Goal: Check status: Check status

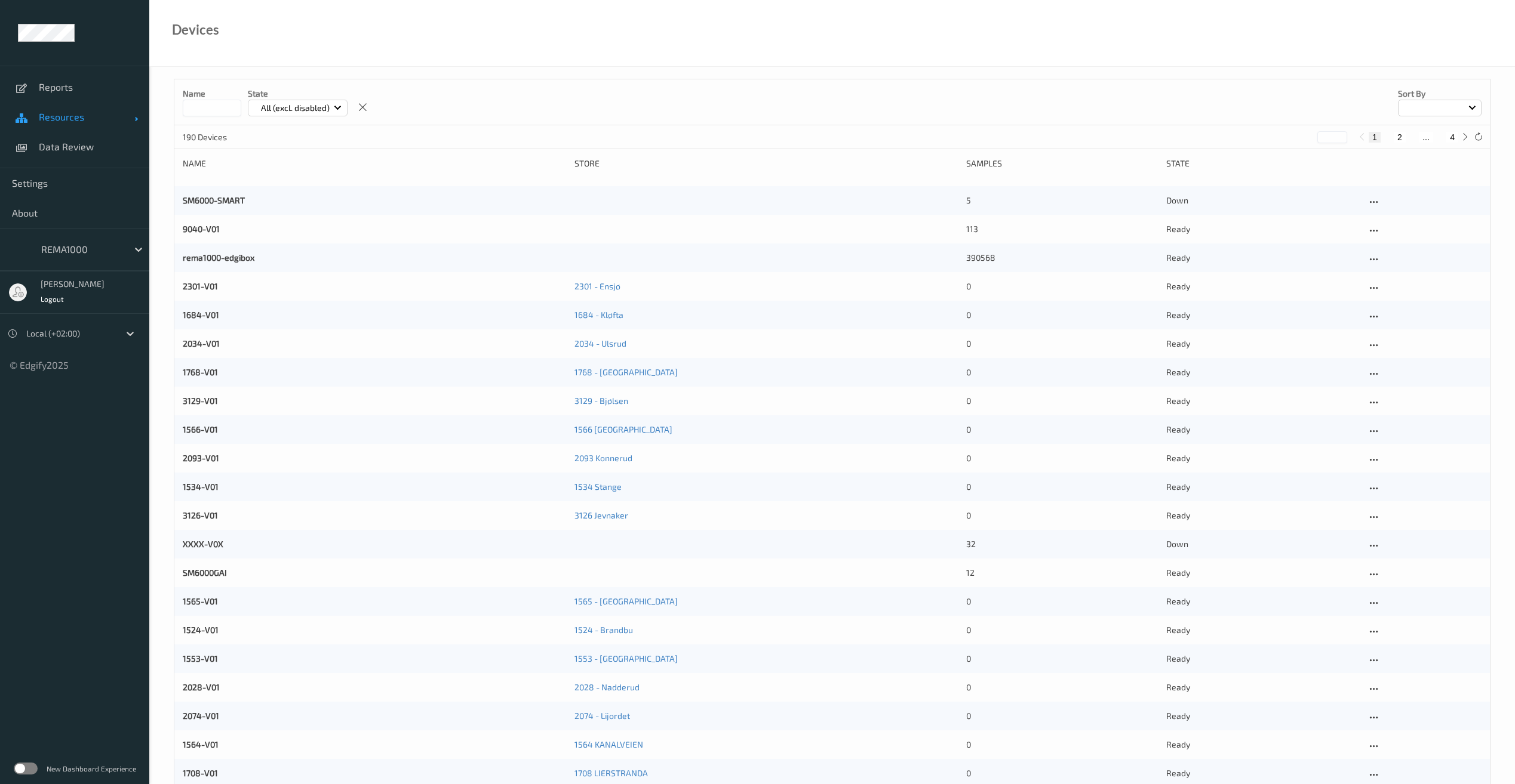
click at [82, 120] on span "Resources" at bounding box center [87, 117] width 96 height 11
click at [72, 148] on span "Devices" at bounding box center [88, 146] width 99 height 11
click at [63, 143] on span "Devices" at bounding box center [88, 146] width 99 height 11
click at [201, 111] on input at bounding box center [211, 107] width 58 height 16
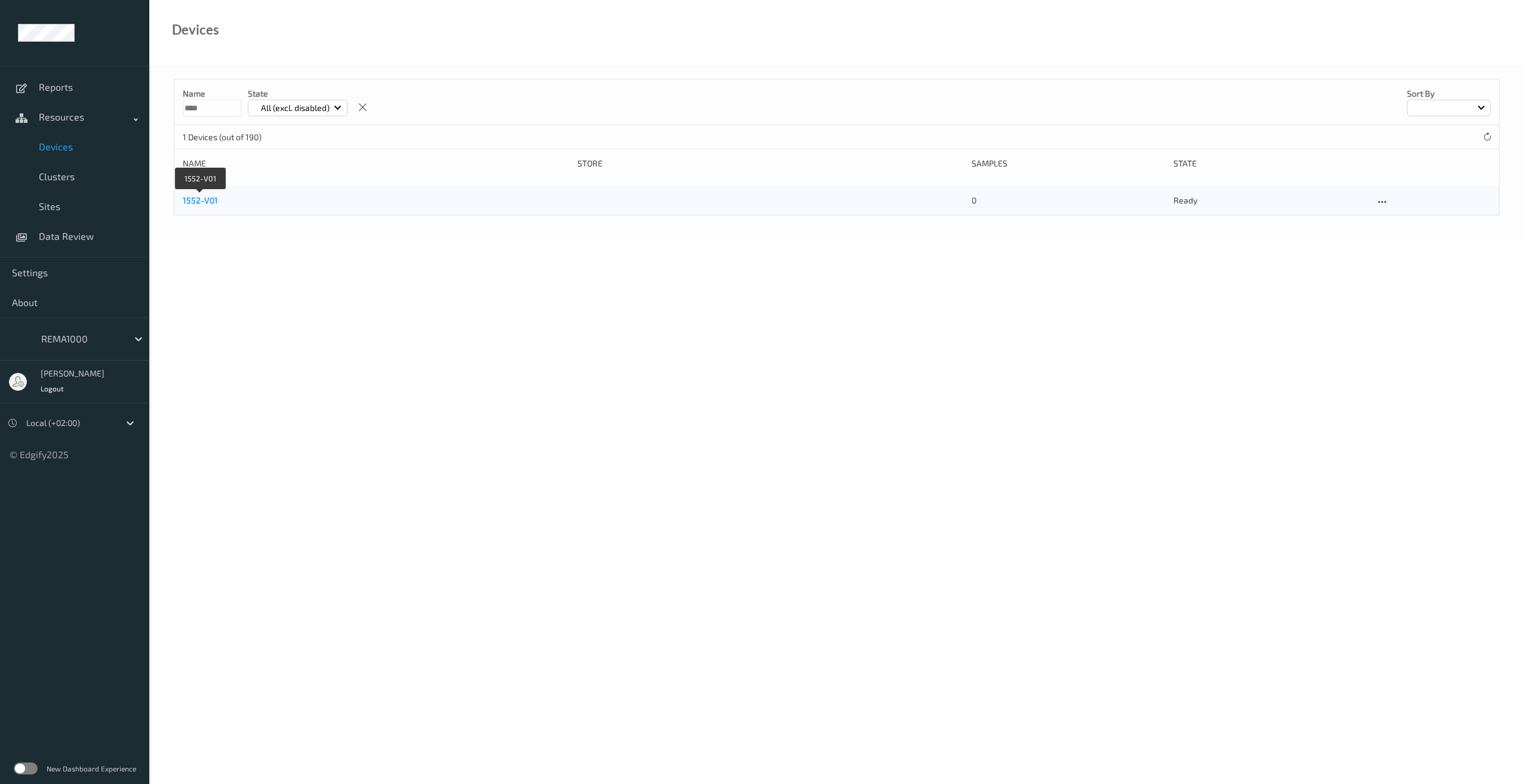
type input "****"
click at [210, 200] on link "1552-V01" at bounding box center [200, 200] width 35 height 11
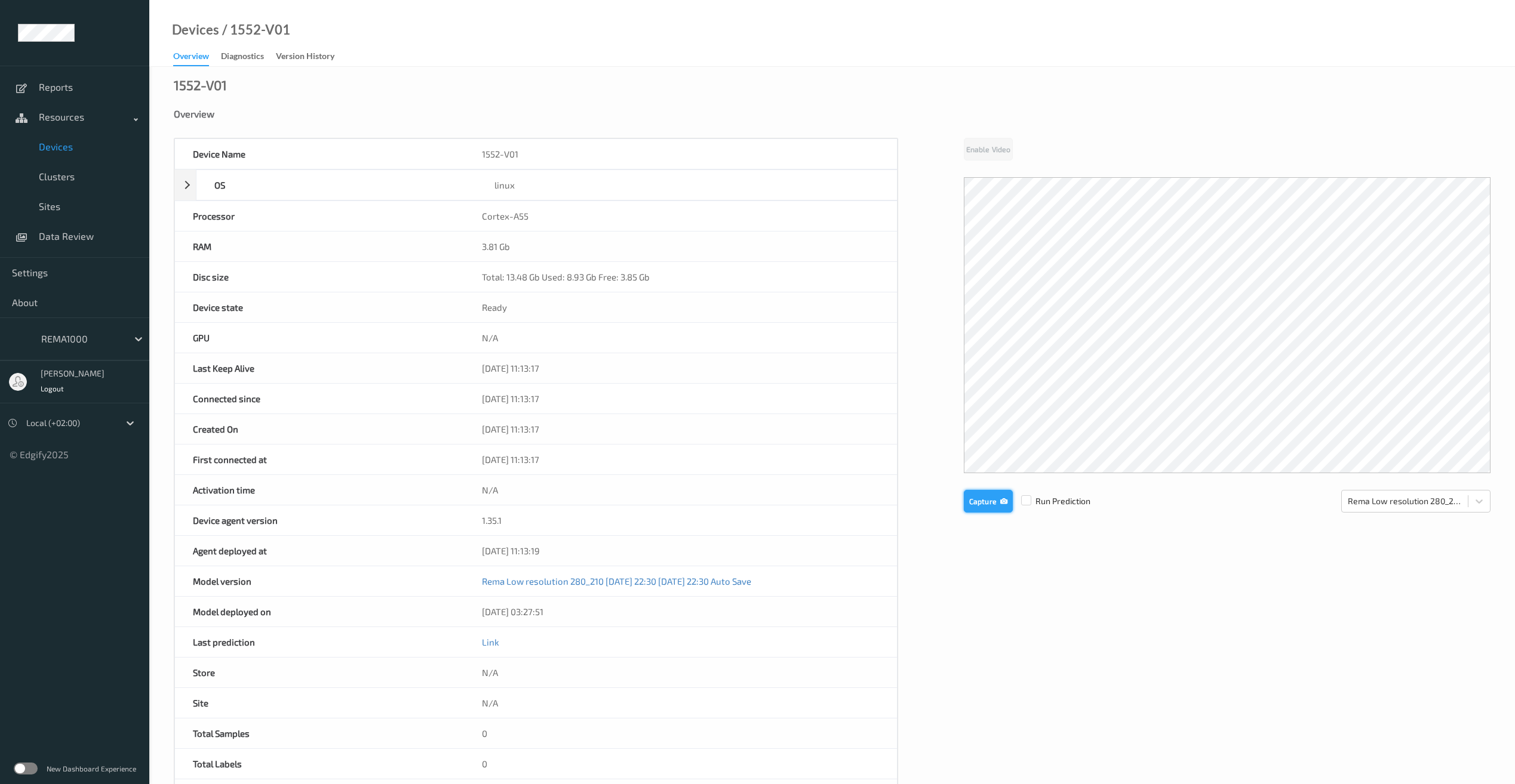
click at [989, 497] on button "Capture" at bounding box center [988, 502] width 49 height 23
click at [986, 587] on div "Enable Video Capture Run Prediction Rema Low resolution 280_210 [DATE] 22:30 [D…" at bounding box center [1227, 375] width 527 height 474
click at [996, 600] on button "Capture" at bounding box center [988, 600] width 49 height 23
